Goal: Information Seeking & Learning: Check status

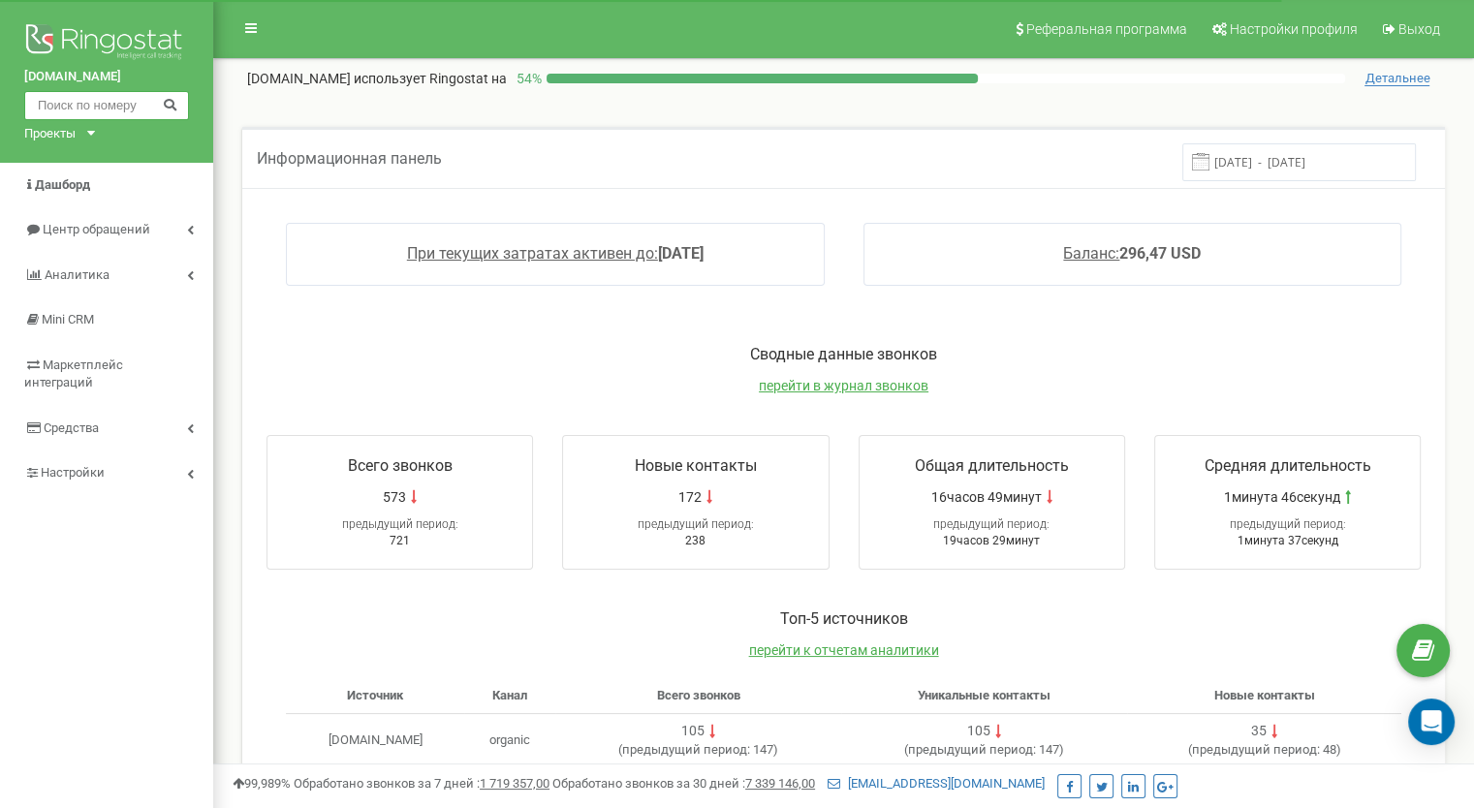
click at [117, 98] on input "text" at bounding box center [106, 105] width 165 height 29
paste input "068) [PHONE_NUMBER]"
click at [112, 102] on input "068) [PHONE_NUMBER]" at bounding box center [106, 105] width 165 height 29
type input "0687816470"
